Goal: Task Accomplishment & Management: Manage account settings

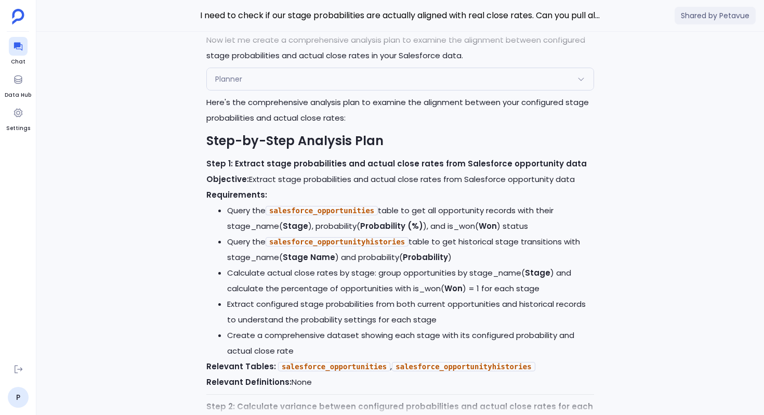
scroll to position [-3690, 0]
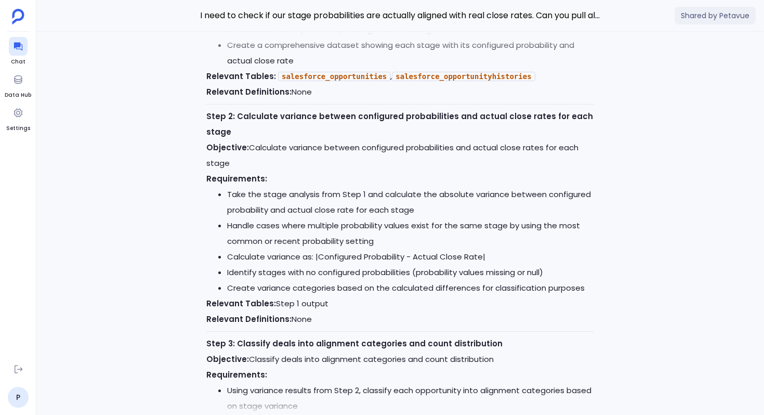
scroll to position [-3690, 0]
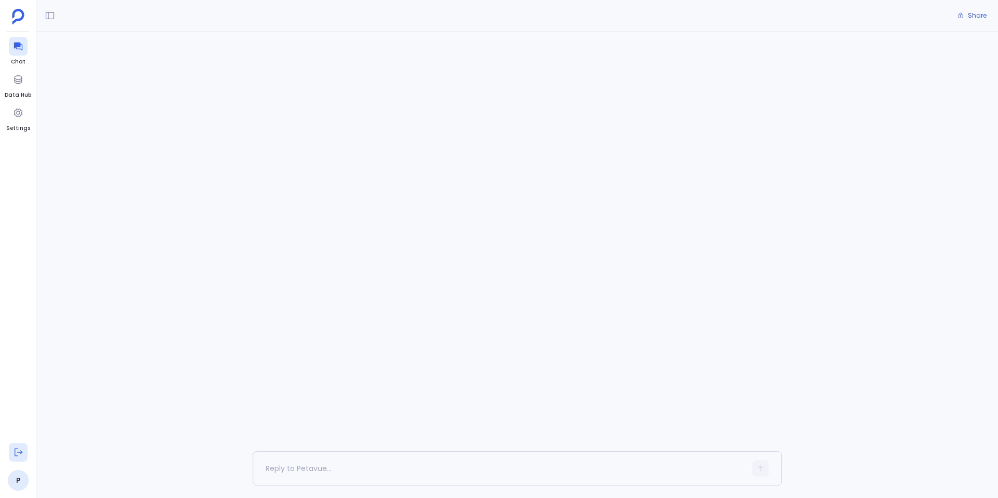
click at [18, 455] on icon at bounding box center [18, 452] width 10 height 10
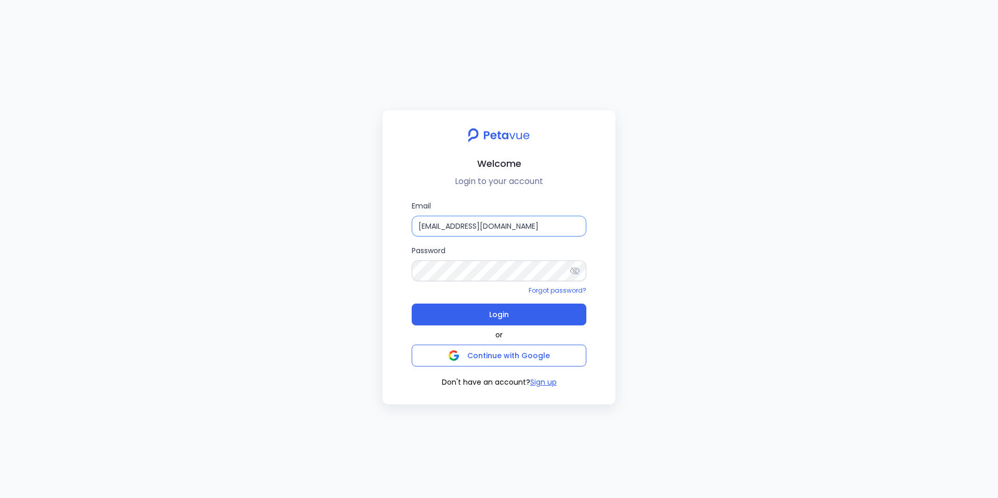
click at [505, 227] on input "[EMAIL_ADDRESS][DOMAIN_NAME]" at bounding box center [499, 226] width 175 height 21
paste input "phunware"
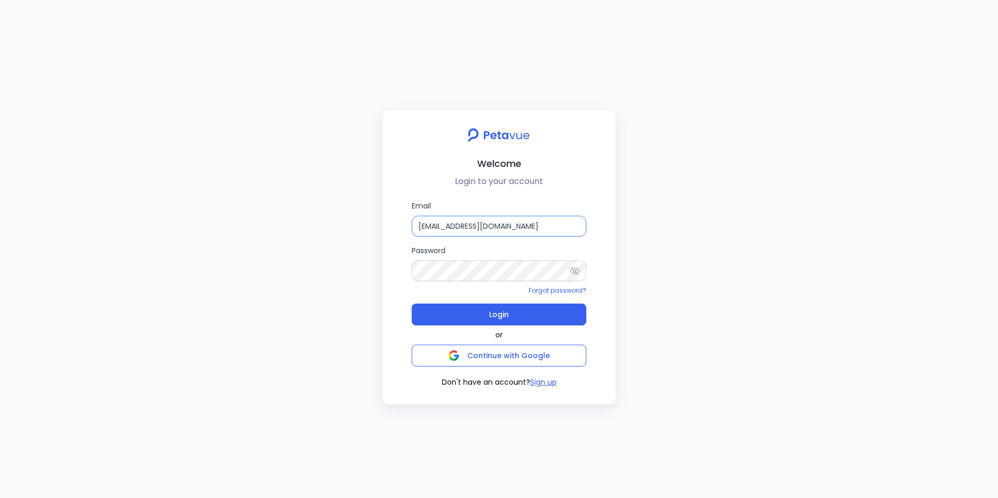
type input "[EMAIL_ADDRESS][DOMAIN_NAME]"
click at [575, 272] on icon at bounding box center [575, 271] width 10 height 8
click at [494, 320] on span "Login" at bounding box center [499, 314] width 20 height 15
